Goal: Task Accomplishment & Management: Use online tool/utility

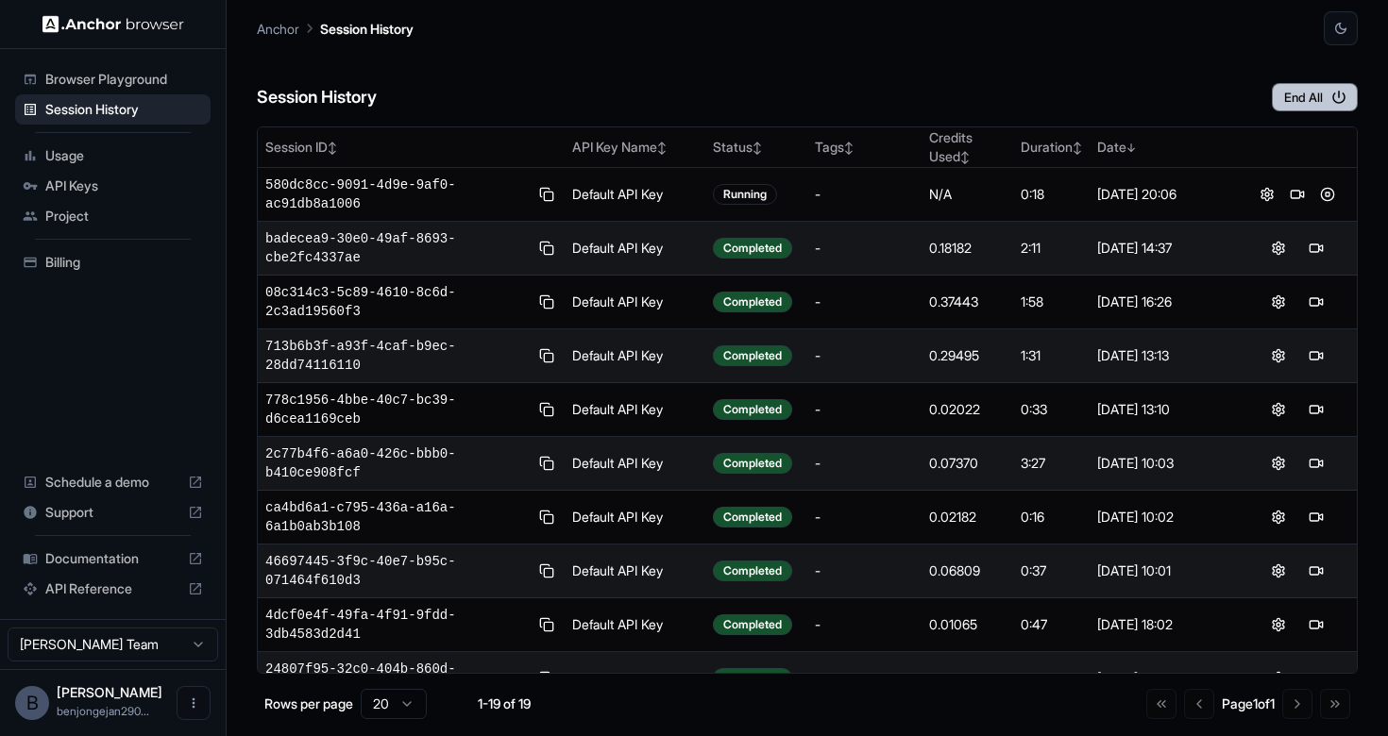
click at [1291, 83] on button "End All" at bounding box center [1315, 97] width 86 height 28
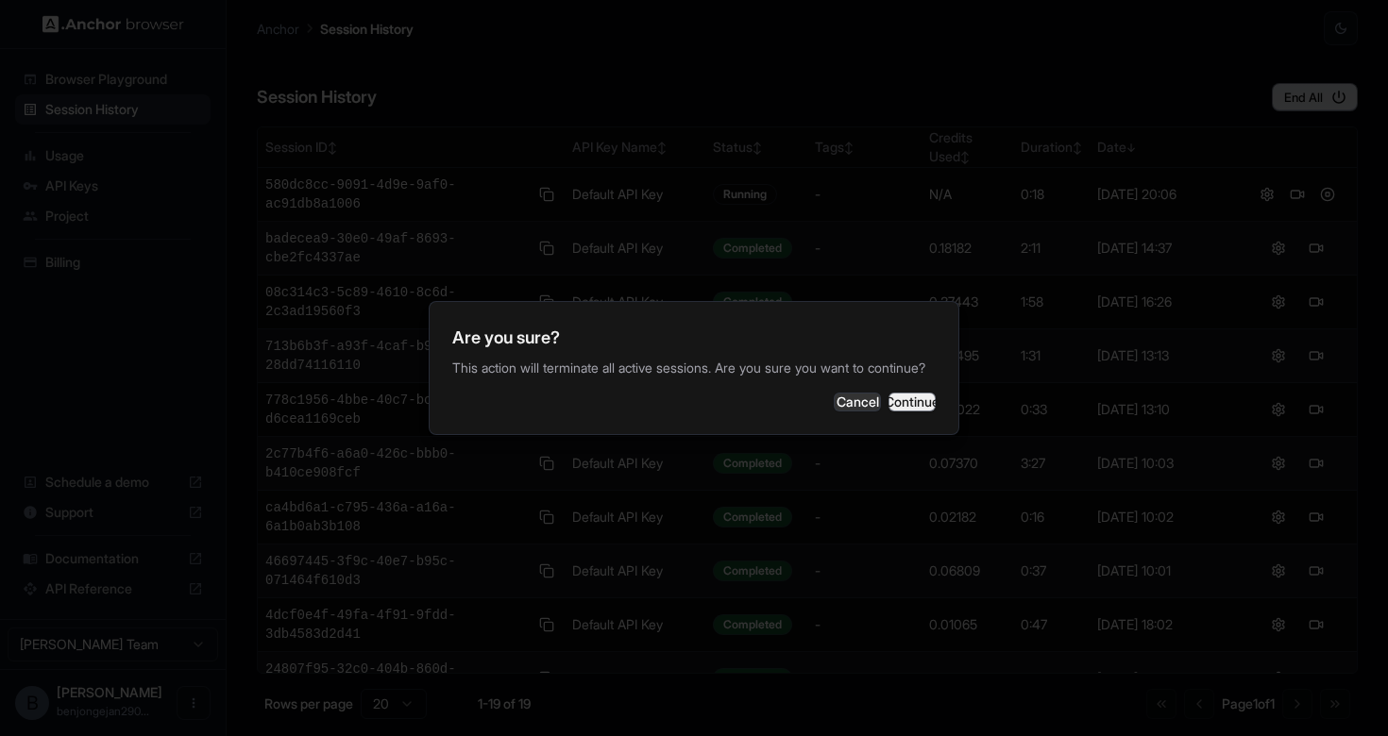
click at [894, 412] on button "Continue" at bounding box center [911, 402] width 47 height 19
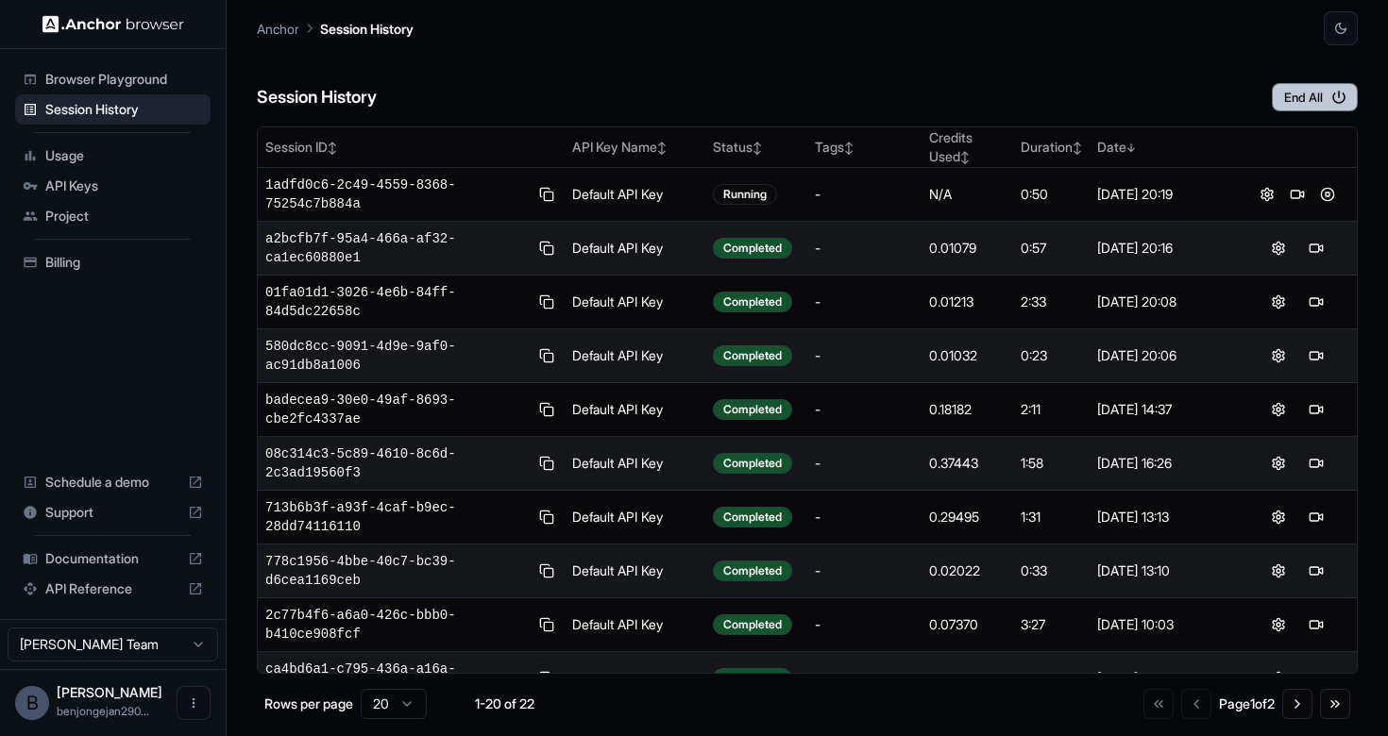
click at [1274, 99] on button "End All" at bounding box center [1315, 97] width 86 height 28
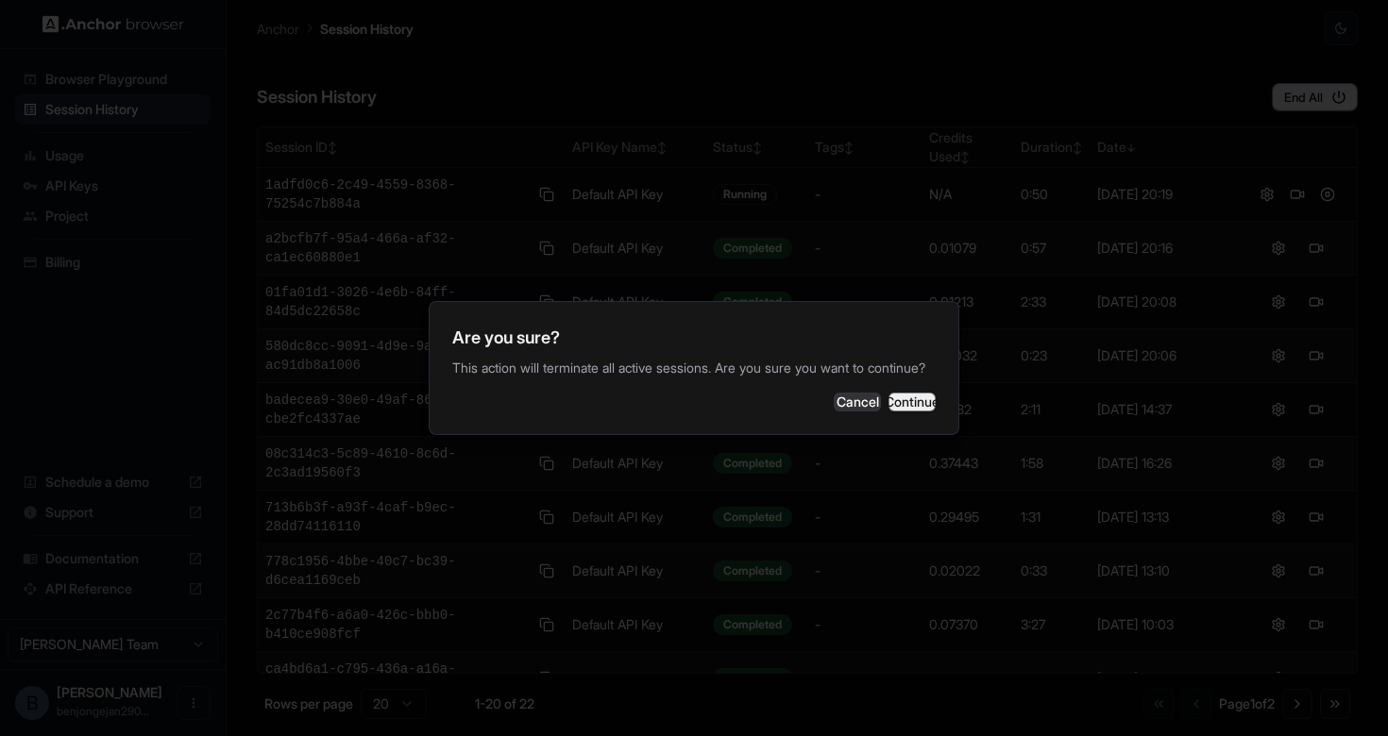
click at [922, 405] on button "Continue" at bounding box center [911, 402] width 47 height 19
